Goal: Information Seeking & Learning: Learn about a topic

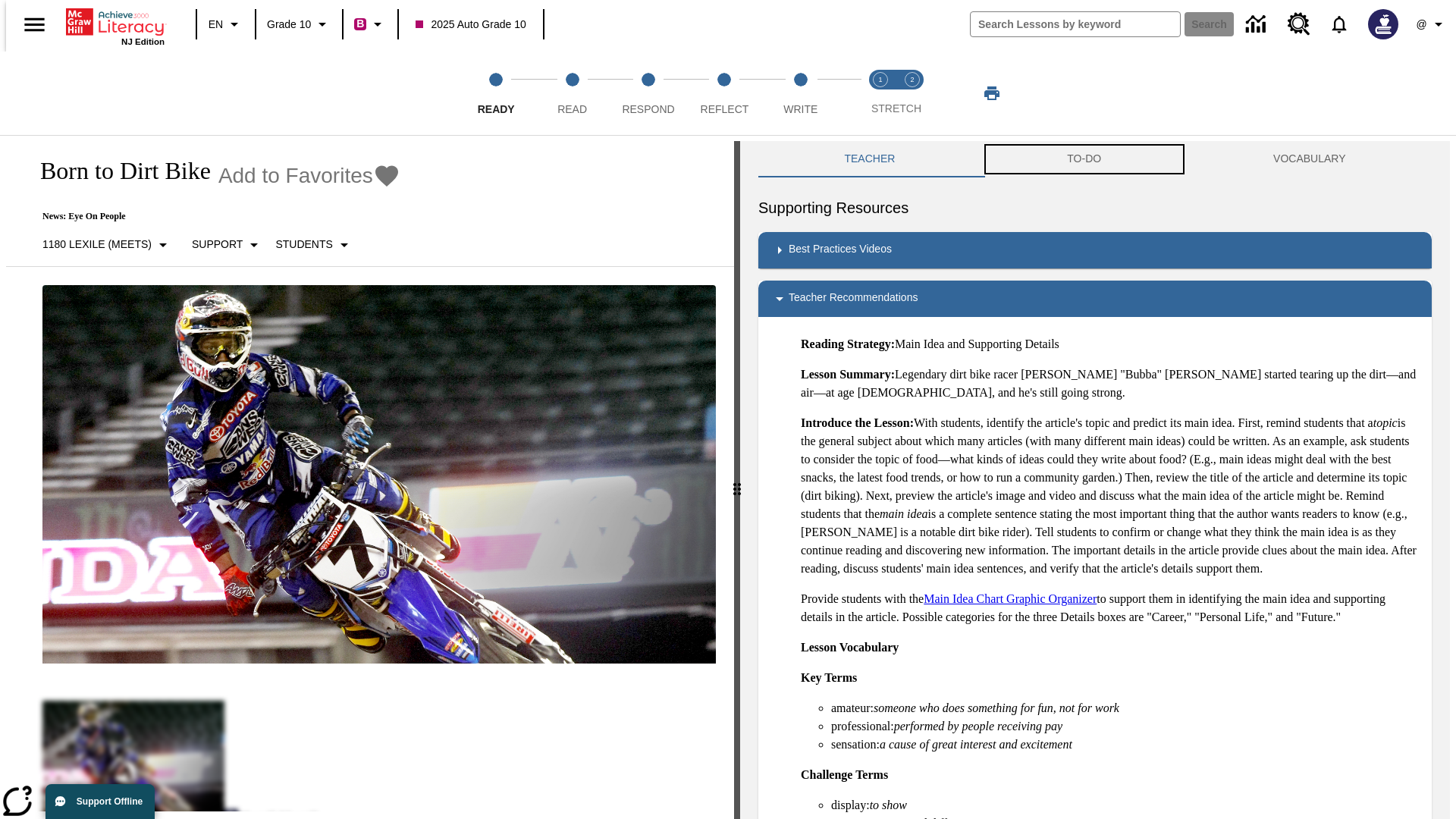
click at [1084, 159] on button "TO-DO" at bounding box center [1084, 159] width 206 height 36
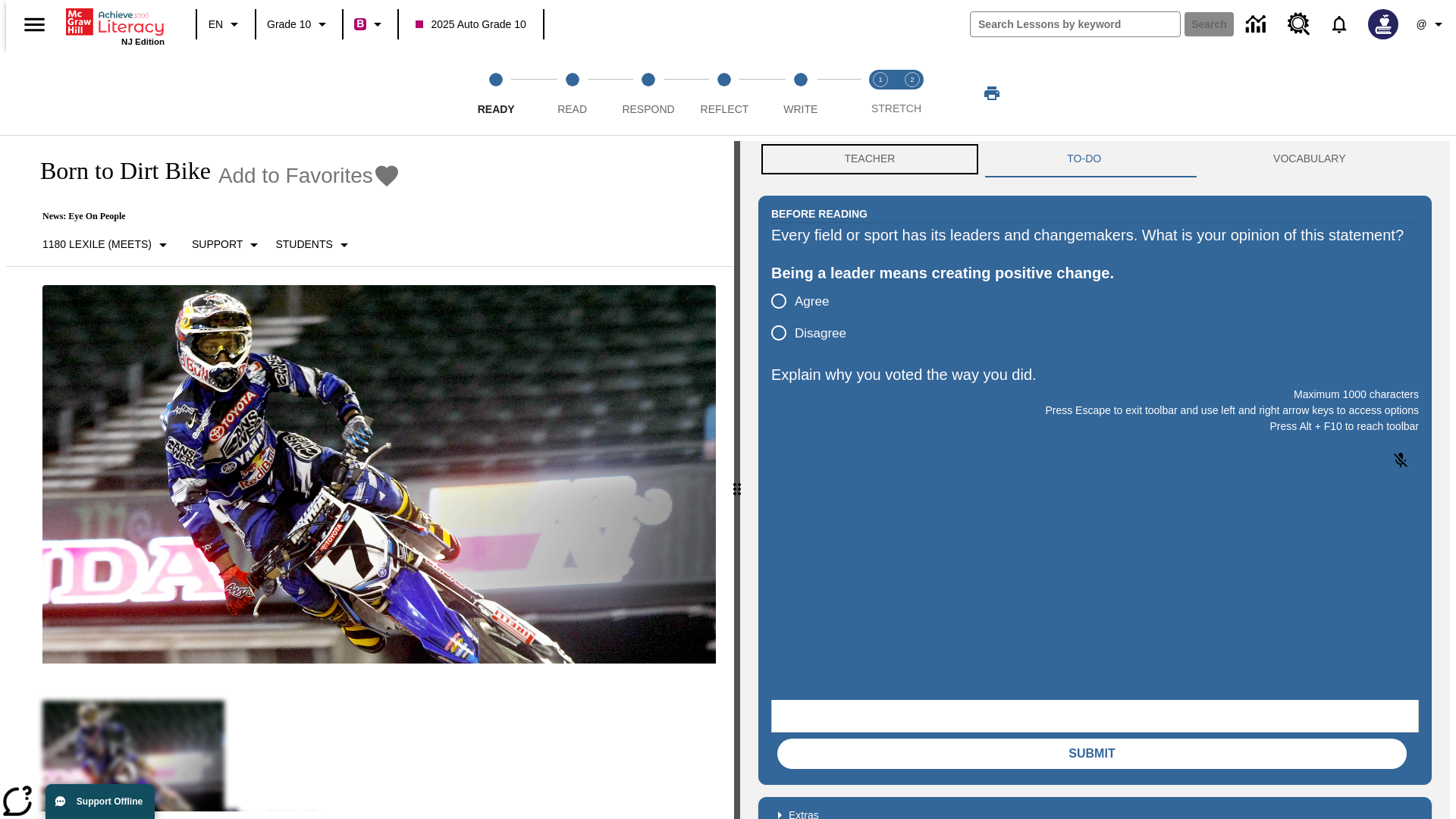
scroll to position [1, 0]
click at [865, 159] on button "Teacher" at bounding box center [869, 158] width 223 height 36
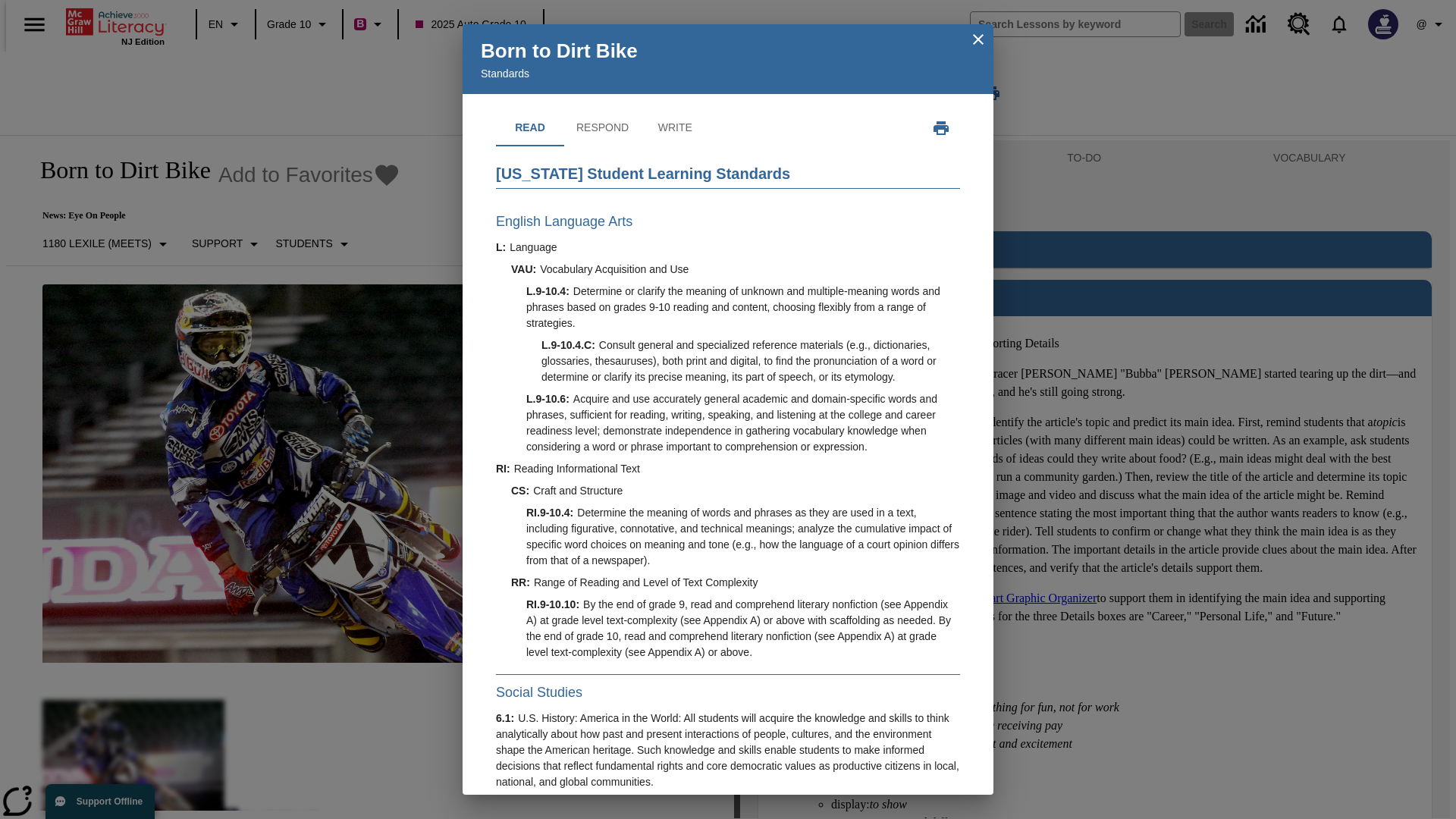
scroll to position [434, 0]
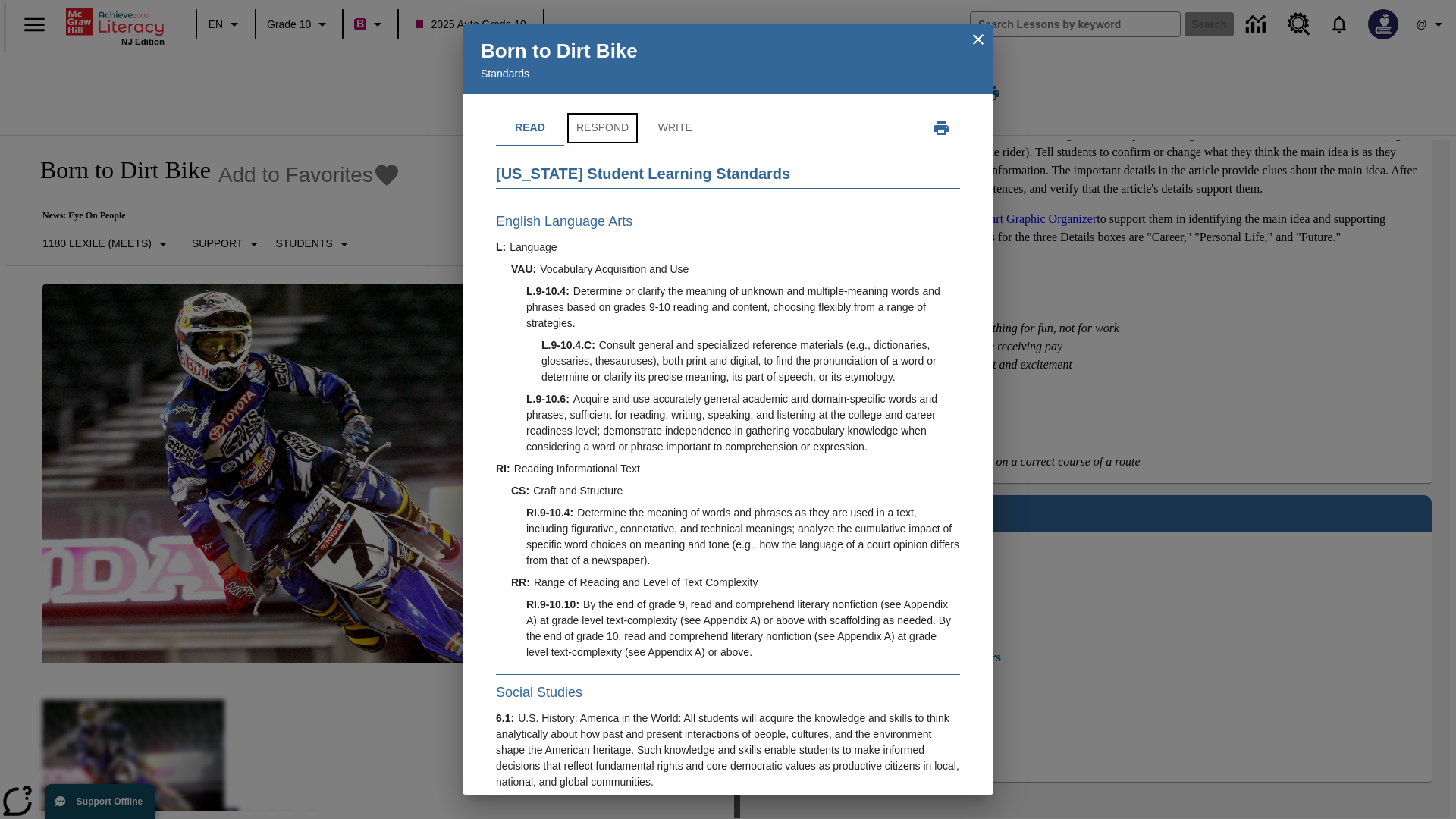
click at [602, 128] on button "Respond" at bounding box center [602, 128] width 76 height 36
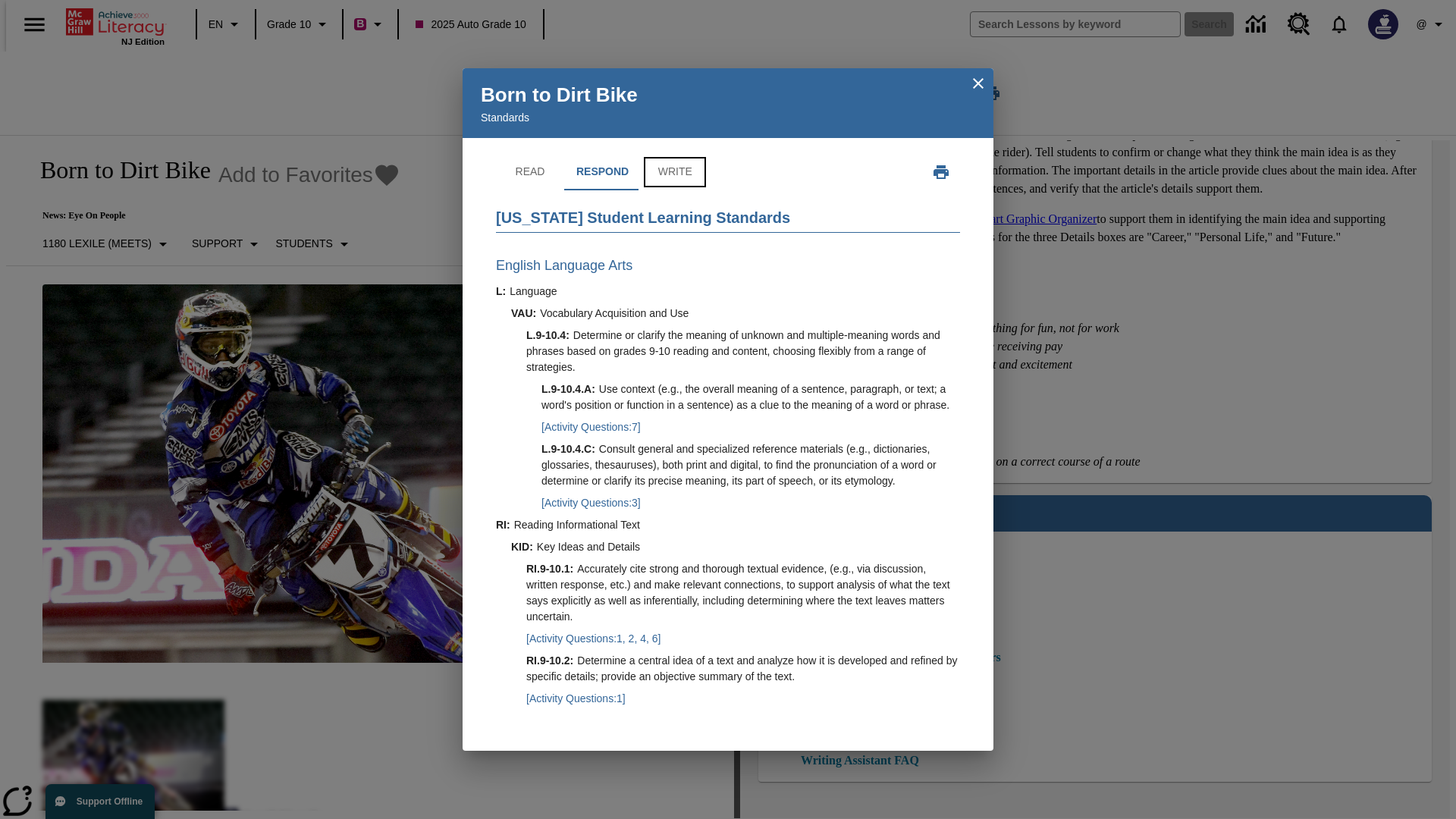
click at [673, 157] on button "Write" at bounding box center [674, 172] width 68 height 36
